Goal: Task Accomplishment & Management: Manage account settings

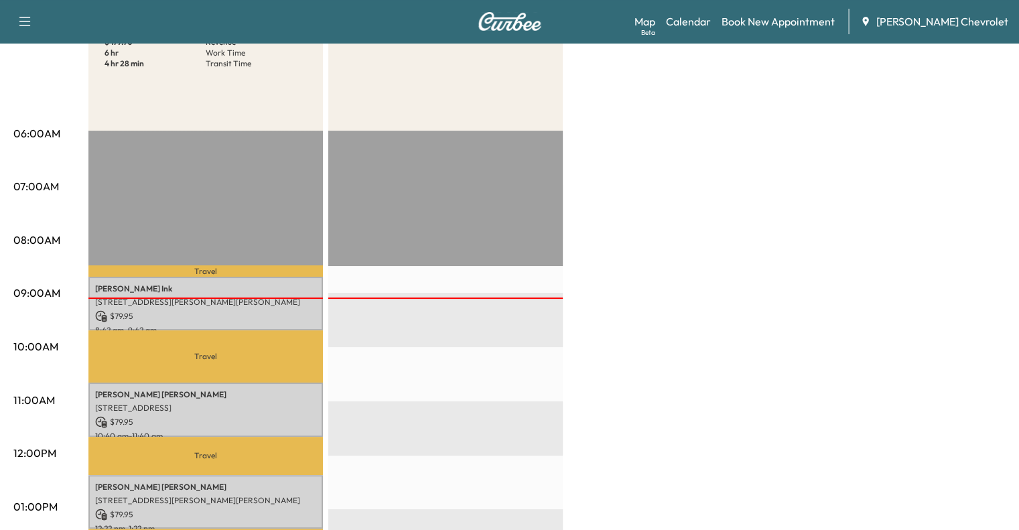
scroll to position [184, 0]
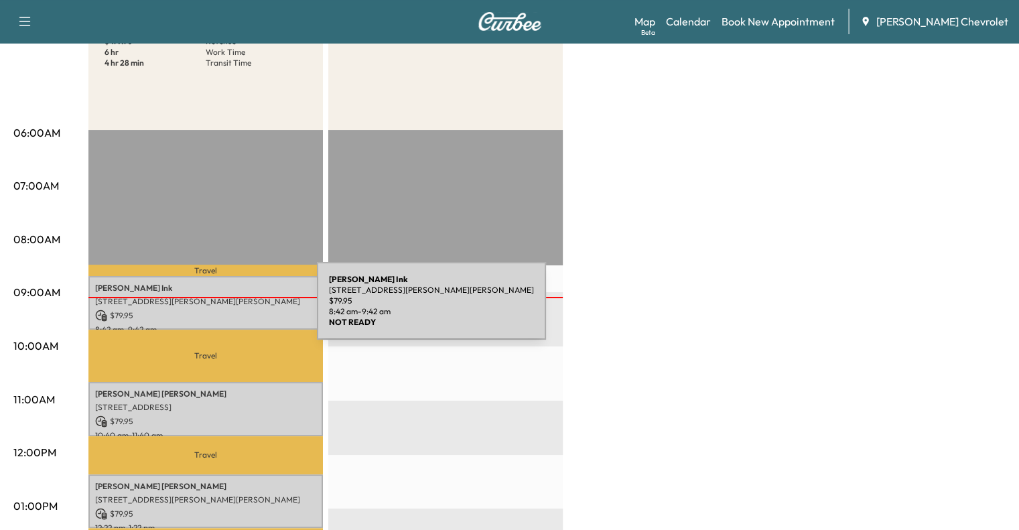
click at [218, 309] on p "$ 79.95" at bounding box center [205, 315] width 221 height 12
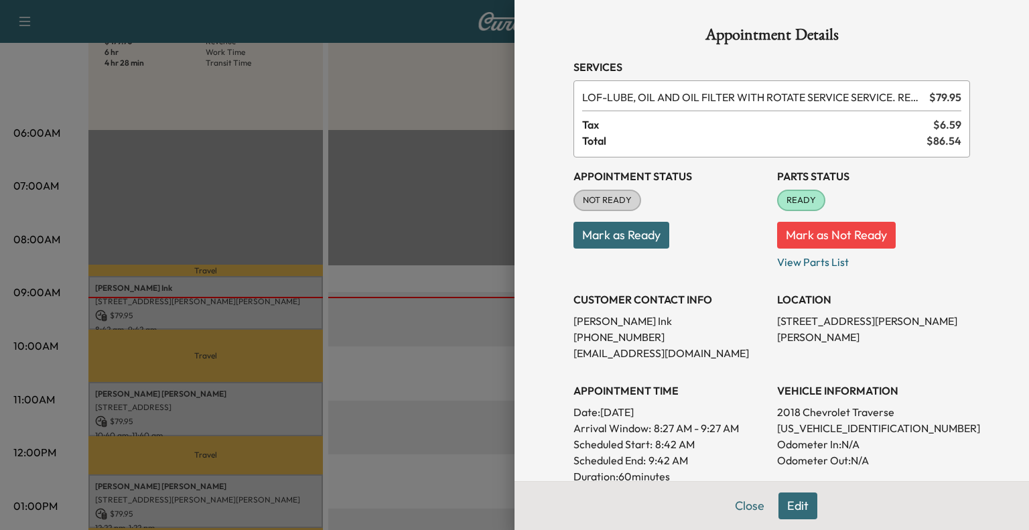
click at [623, 246] on button "Mark as Ready" at bounding box center [621, 235] width 96 height 27
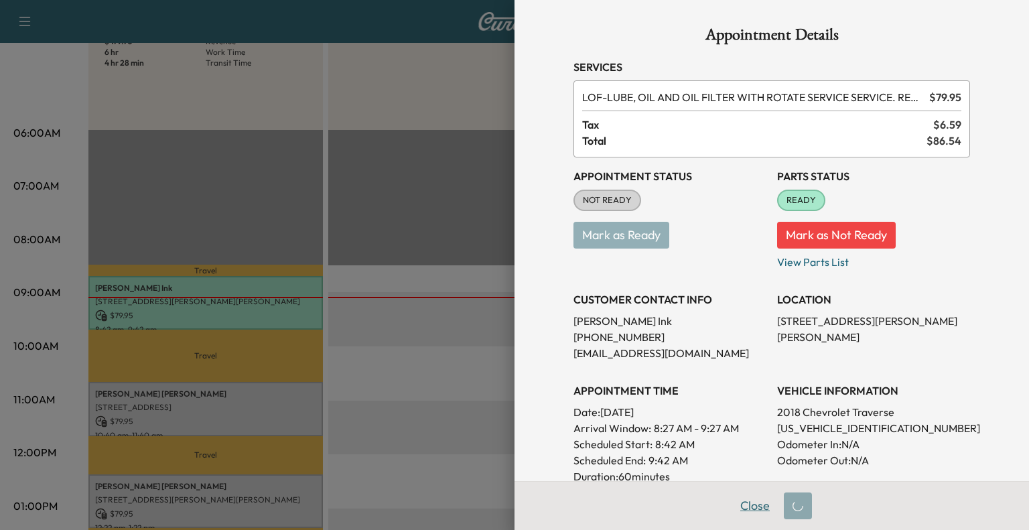
click at [737, 507] on button "Close" at bounding box center [754, 505] width 47 height 27
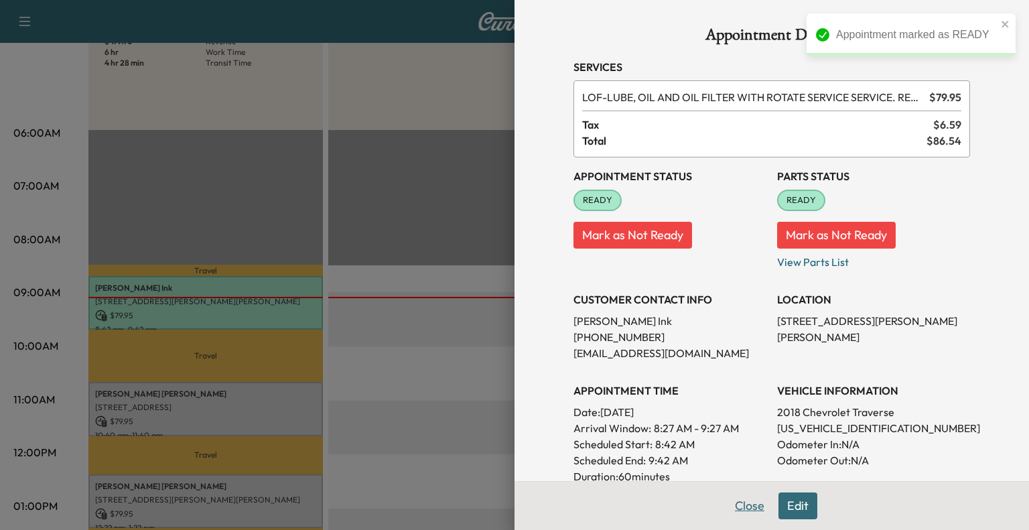
click at [746, 508] on button "Close" at bounding box center [749, 505] width 47 height 27
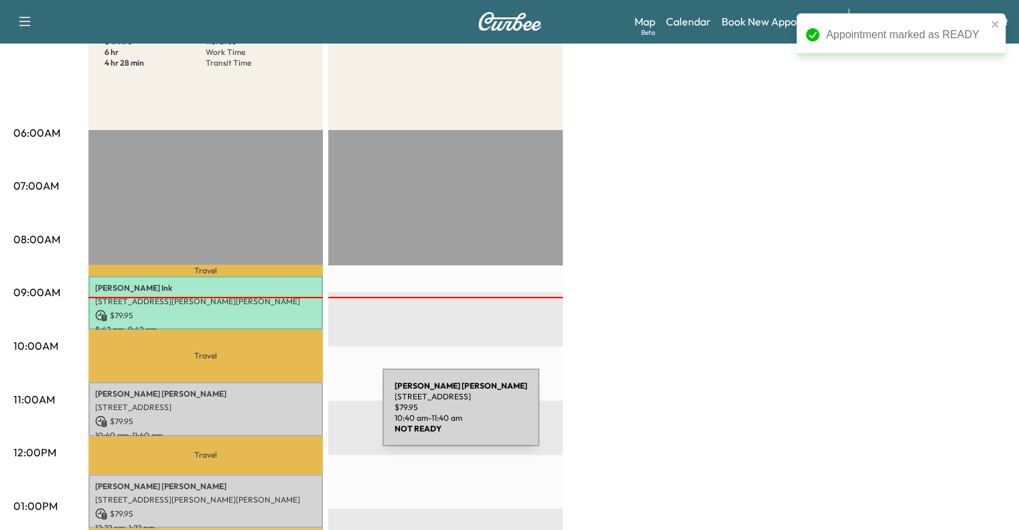
scroll to position [337, 0]
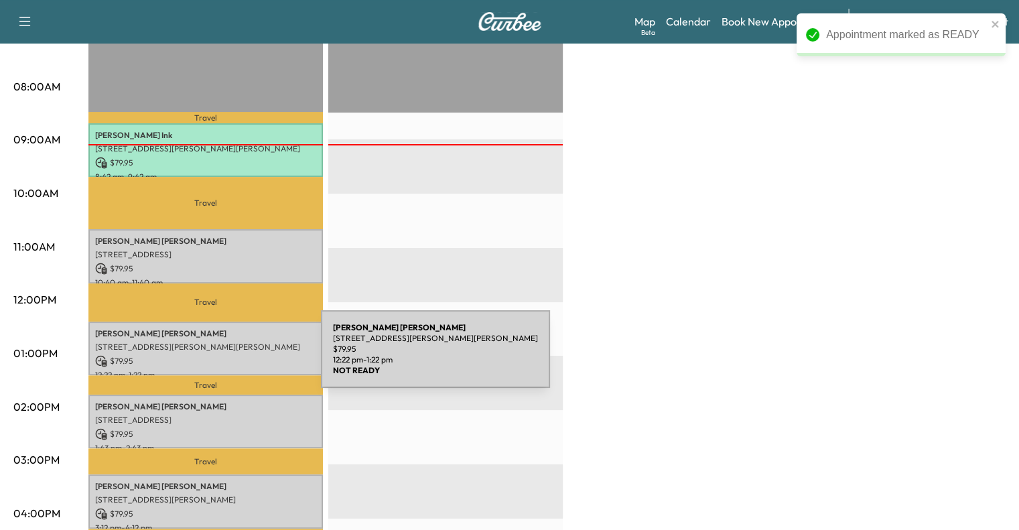
click at [219, 355] on p "$ 79.95" at bounding box center [205, 361] width 221 height 12
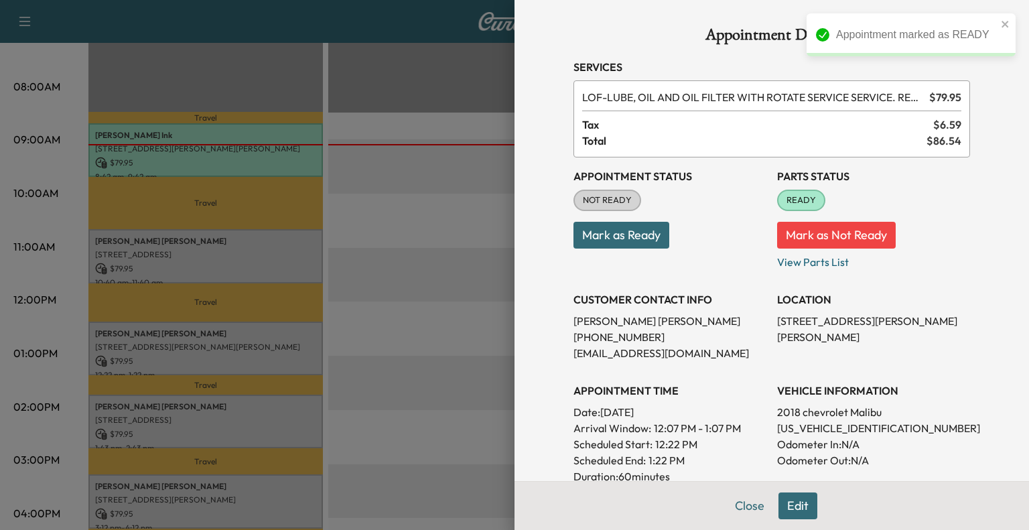
click at [636, 233] on button "Mark as Ready" at bounding box center [621, 235] width 96 height 27
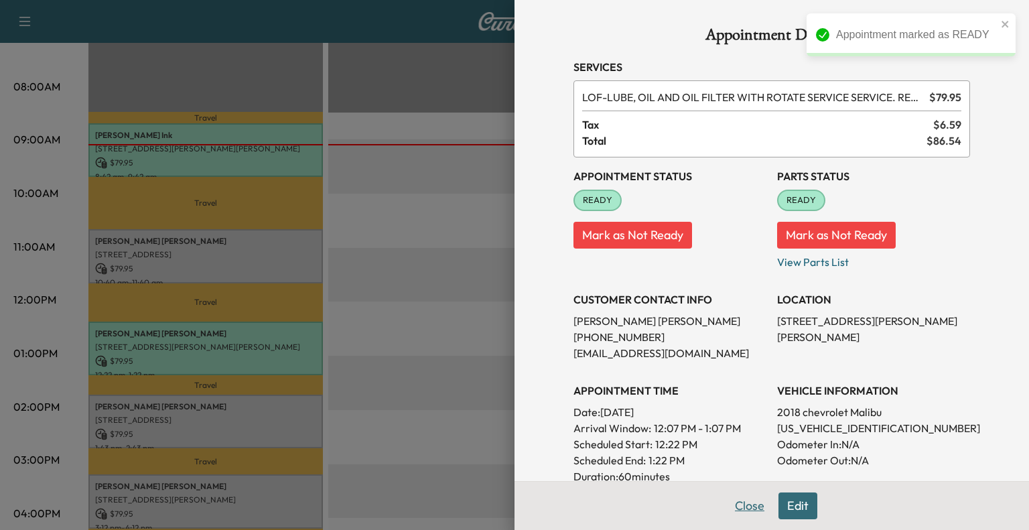
click at [735, 510] on button "Close" at bounding box center [749, 505] width 47 height 27
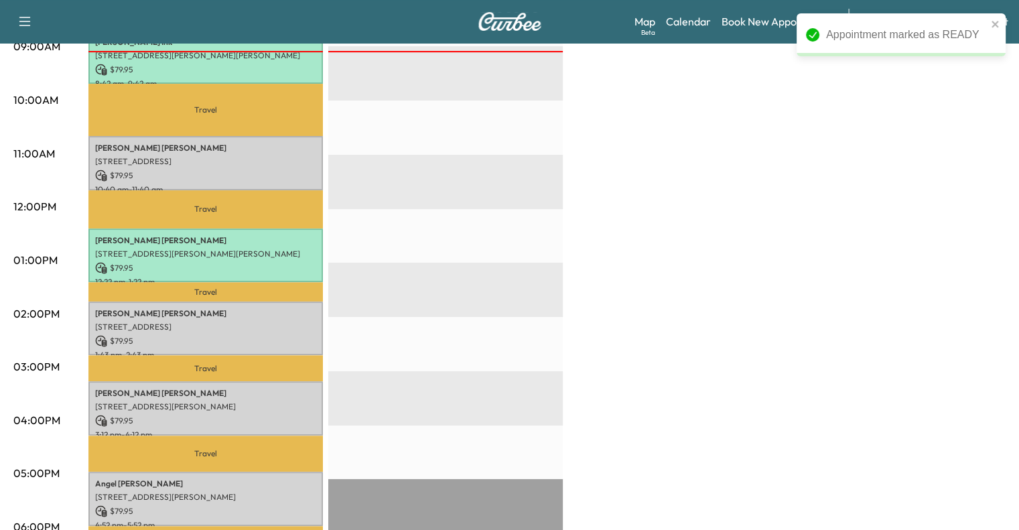
scroll to position [431, 0]
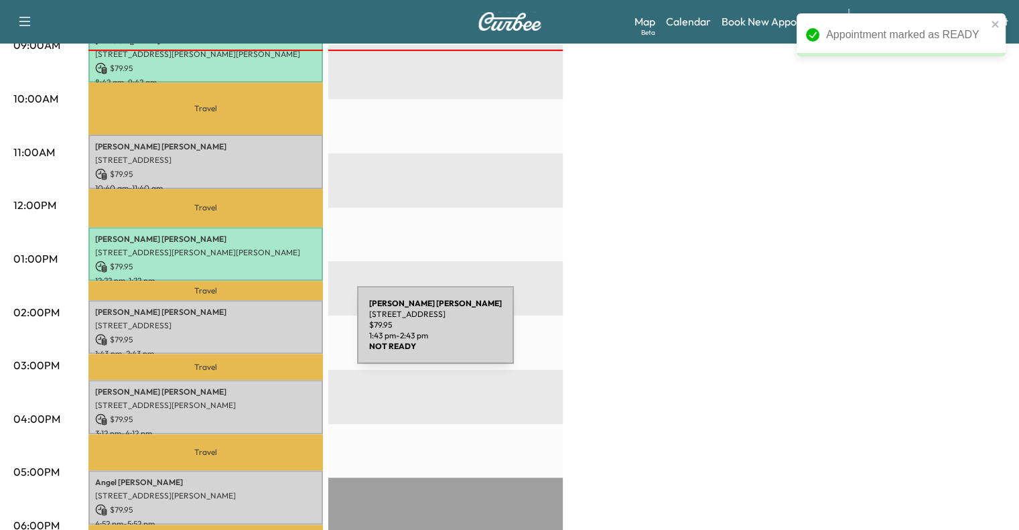
click at [256, 334] on p "$ 79.95" at bounding box center [205, 340] width 221 height 12
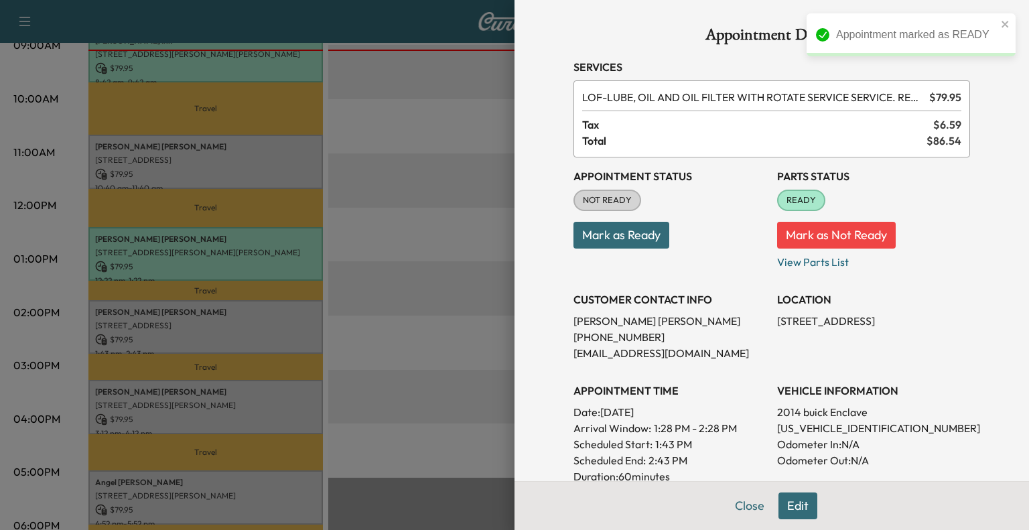
click at [641, 242] on button "Mark as Ready" at bounding box center [621, 235] width 96 height 27
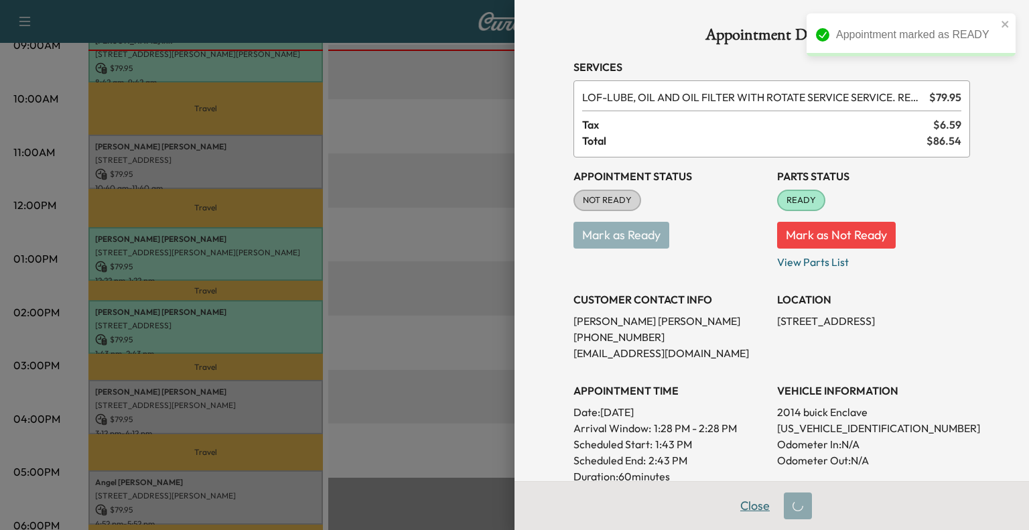
click at [739, 504] on button "Close" at bounding box center [754, 505] width 47 height 27
click at [737, 507] on button "Close" at bounding box center [754, 505] width 47 height 27
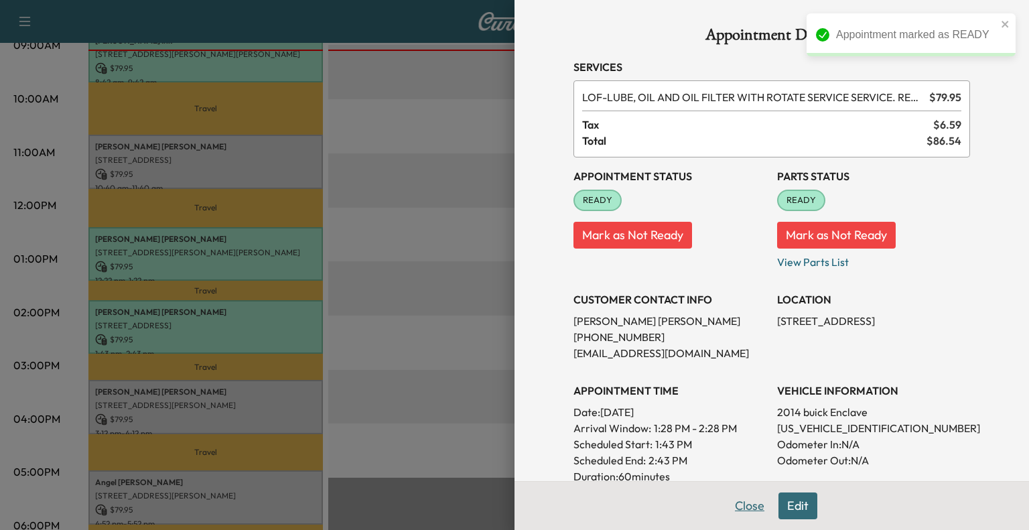
click at [753, 514] on button "Close" at bounding box center [749, 505] width 47 height 27
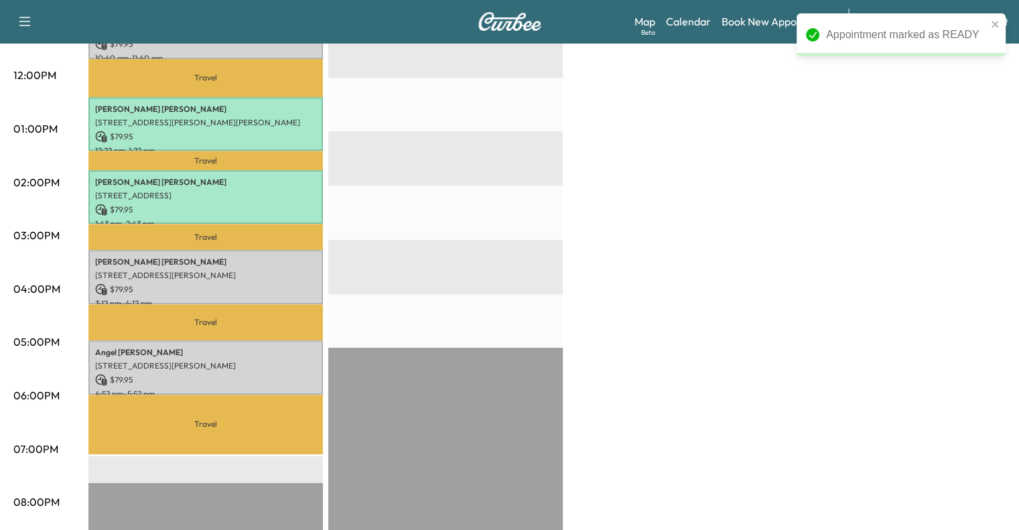
scroll to position [562, 0]
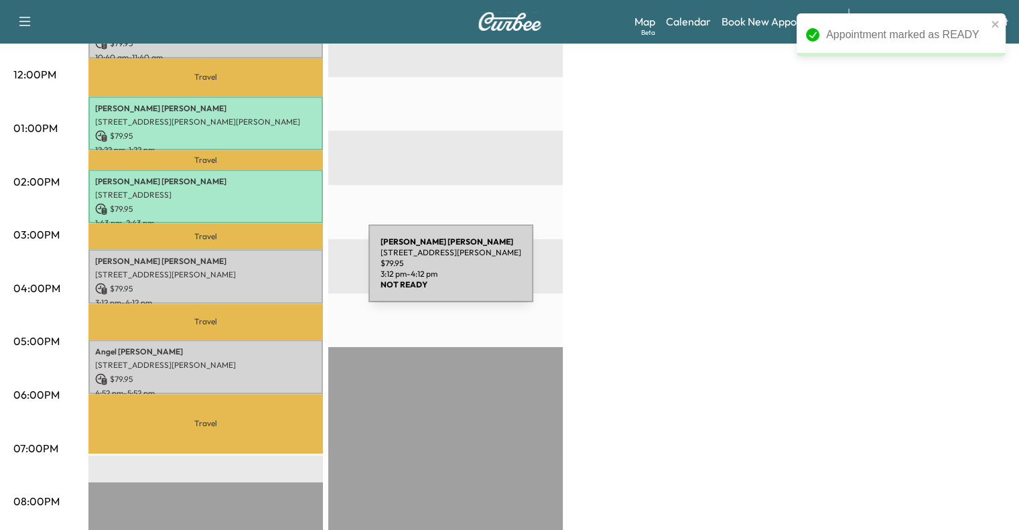
click at [268, 271] on p "[STREET_ADDRESS][PERSON_NAME]" at bounding box center [205, 274] width 221 height 11
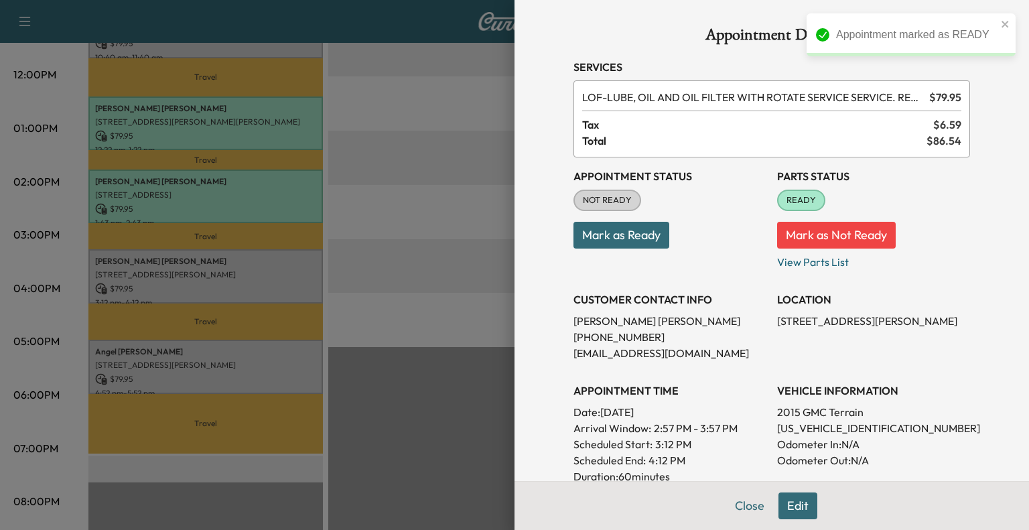
click at [613, 232] on button "Mark as Ready" at bounding box center [621, 235] width 96 height 27
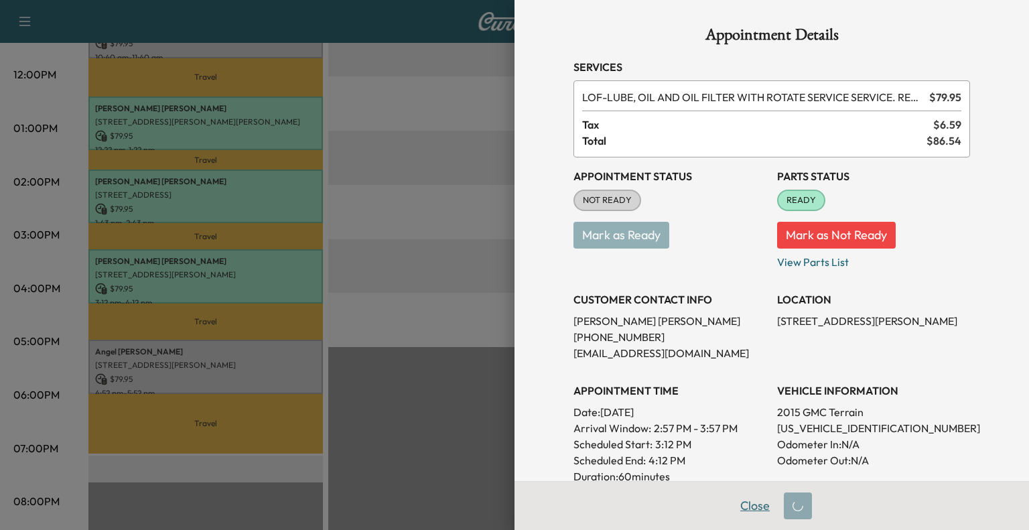
click at [737, 513] on button "Close" at bounding box center [754, 505] width 47 height 27
click at [739, 509] on button "Close" at bounding box center [754, 505] width 47 height 27
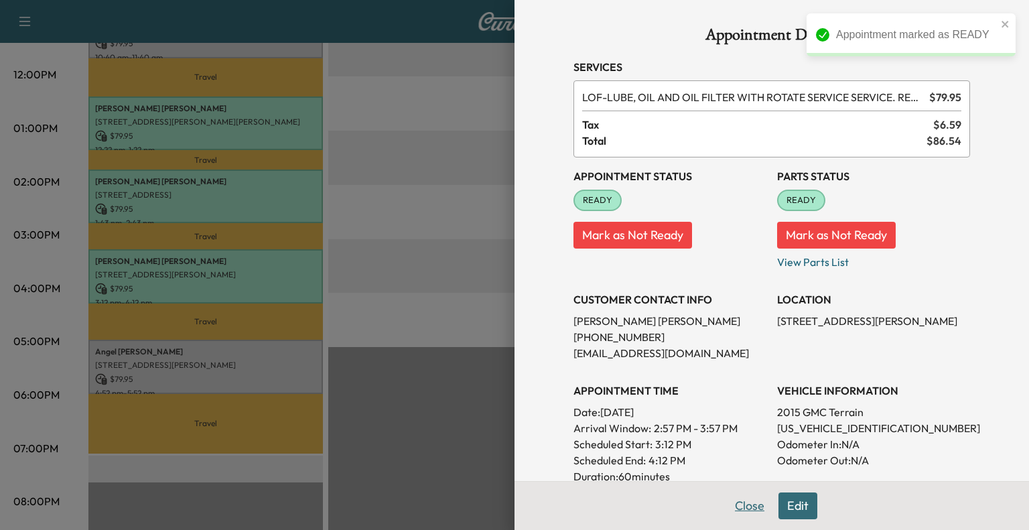
click at [740, 504] on button "Close" at bounding box center [749, 505] width 47 height 27
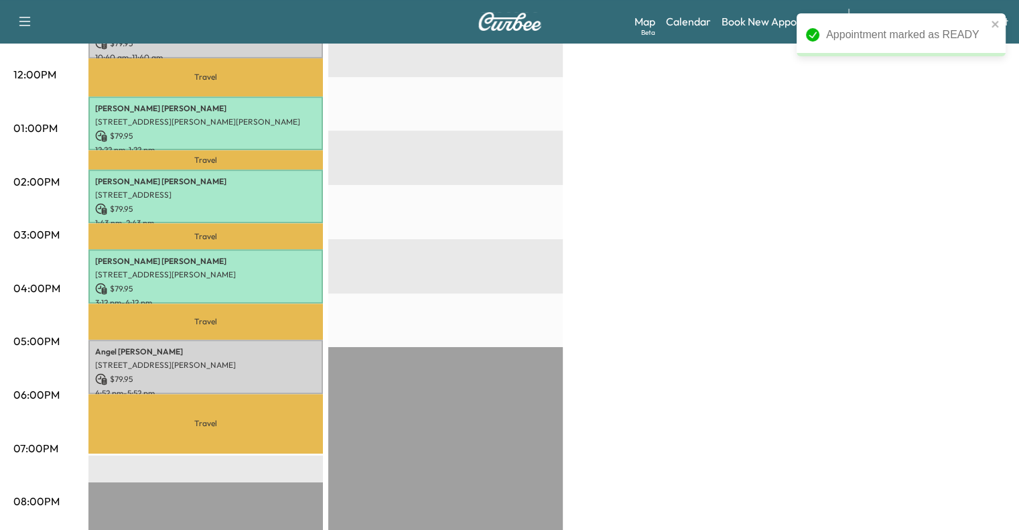
click at [258, 398] on p "Travel" at bounding box center [205, 424] width 234 height 60
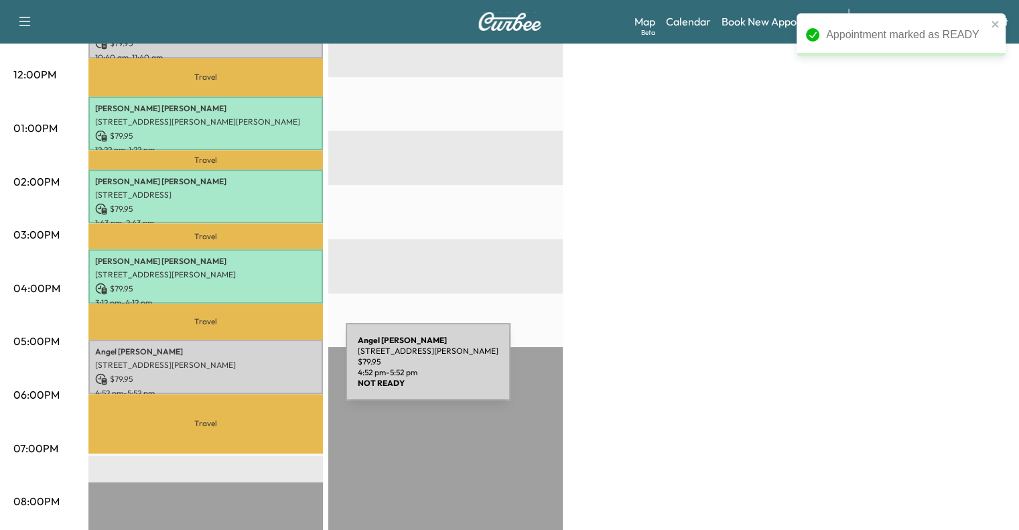
click at [245, 373] on p "$ 79.95" at bounding box center [205, 379] width 221 height 12
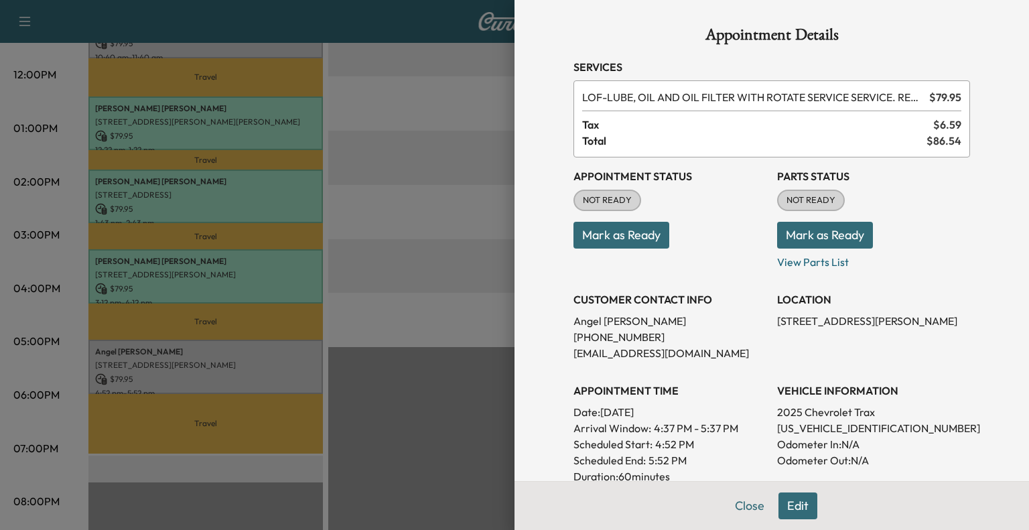
click at [638, 234] on button "Mark as Ready" at bounding box center [621, 235] width 96 height 27
click at [734, 496] on button "Close" at bounding box center [749, 505] width 47 height 27
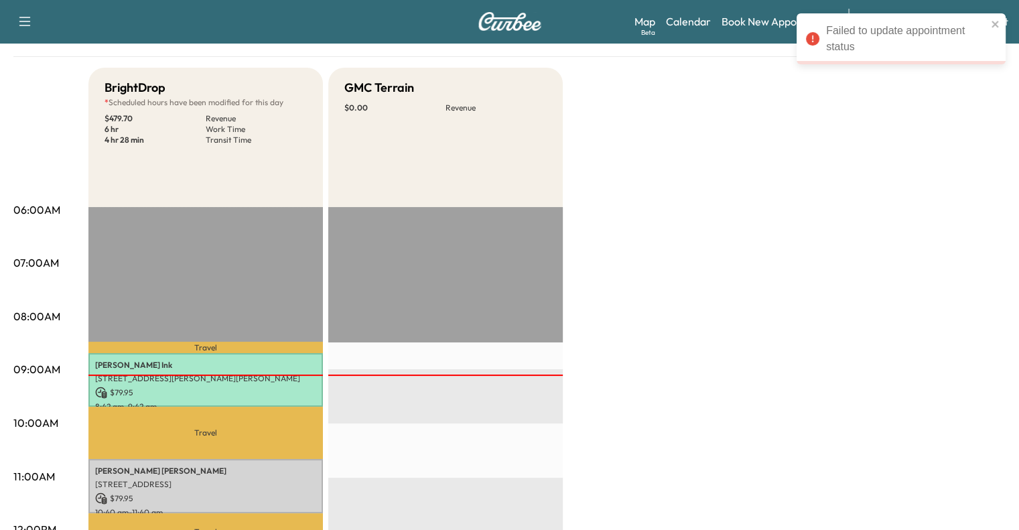
scroll to position [106, 0]
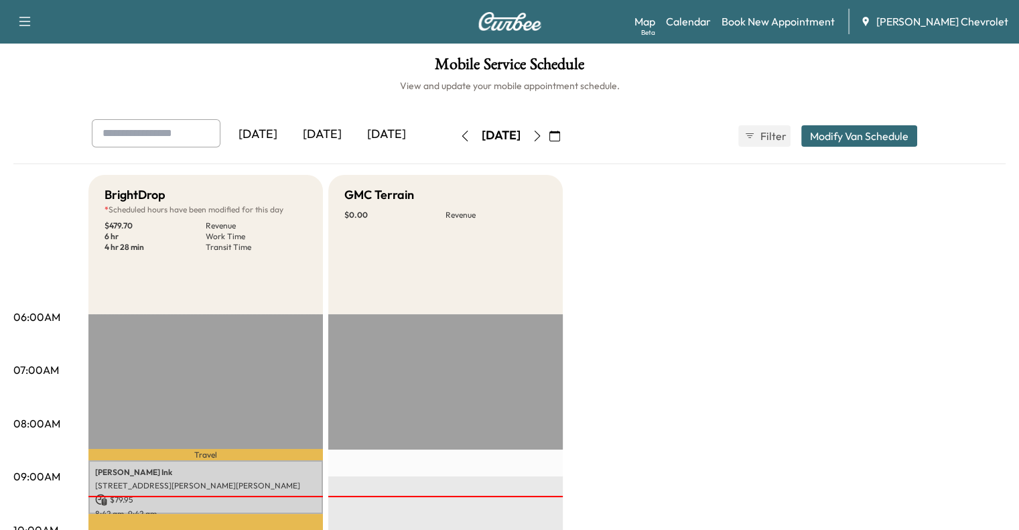
scroll to position [64, 0]
